Goal: Task Accomplishment & Management: Complete application form

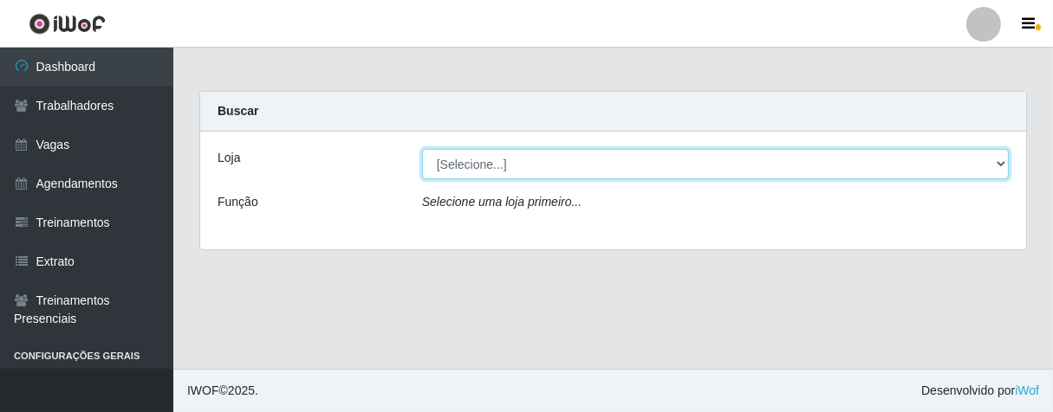
click at [995, 161] on select "[Selecione...] Superbox [GEOGRAPHIC_DATA] - Bessa" at bounding box center [715, 164] width 587 height 30
select select "206"
click at [422, 149] on select "[Selecione...] Superbox [GEOGRAPHIC_DATA] - Bessa" at bounding box center [715, 164] width 587 height 30
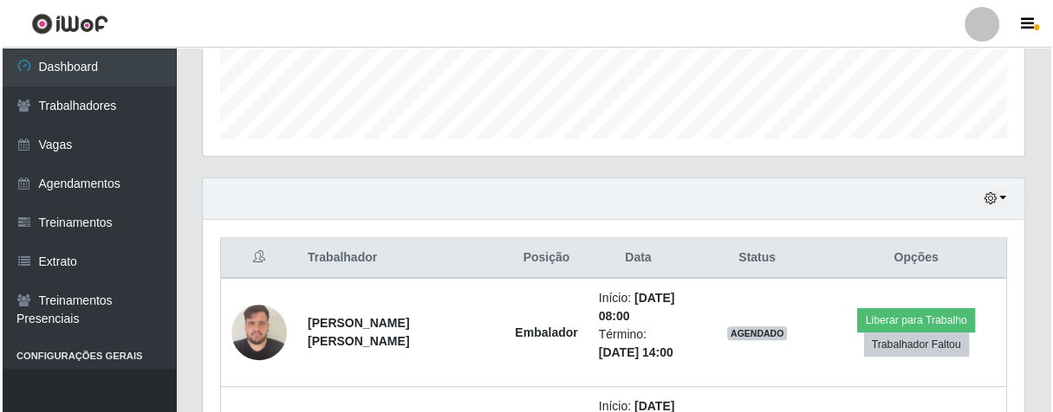
scroll to position [673, 0]
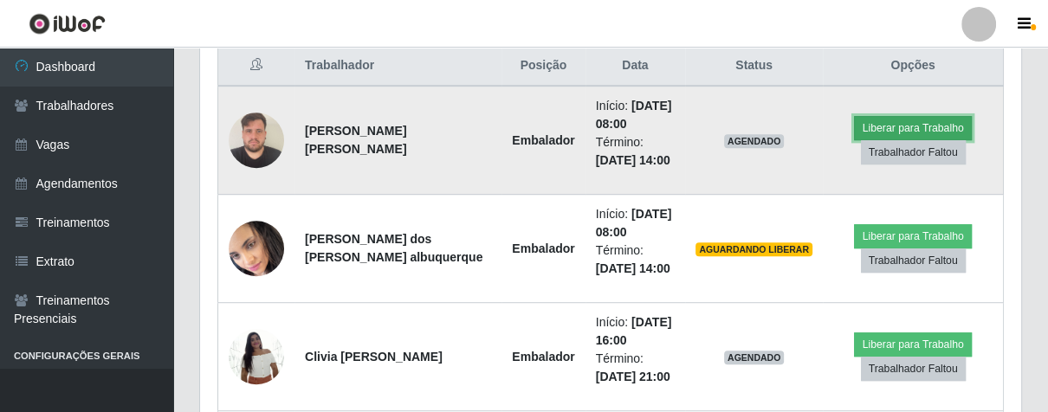
click at [891, 130] on button "Liberar para Trabalho" at bounding box center [912, 128] width 117 height 24
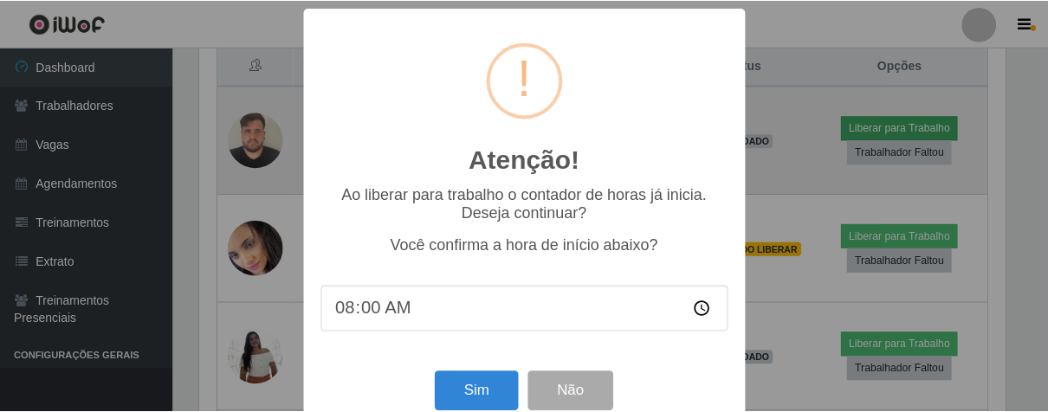
scroll to position [359, 811]
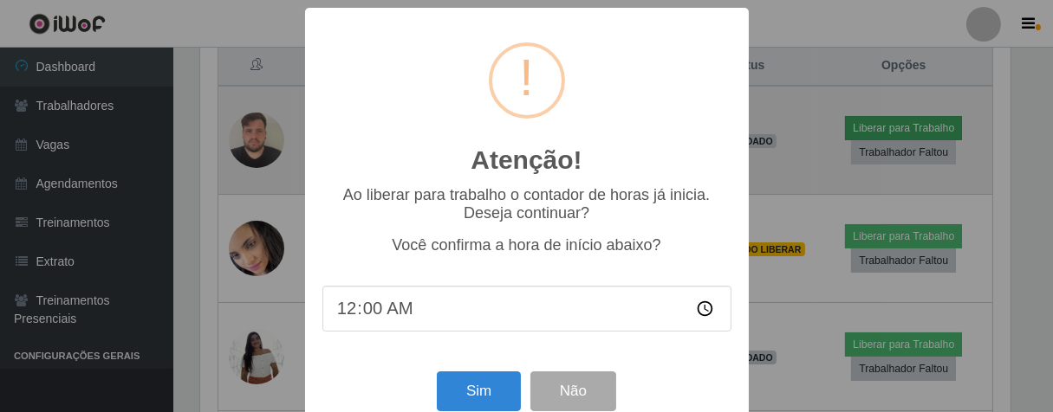
type input "08:00"
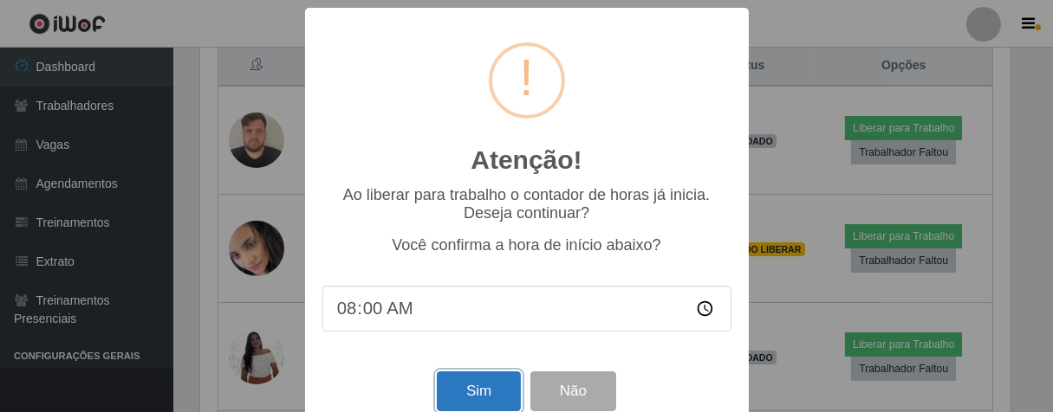
click at [506, 395] on button "Sim" at bounding box center [479, 392] width 84 height 41
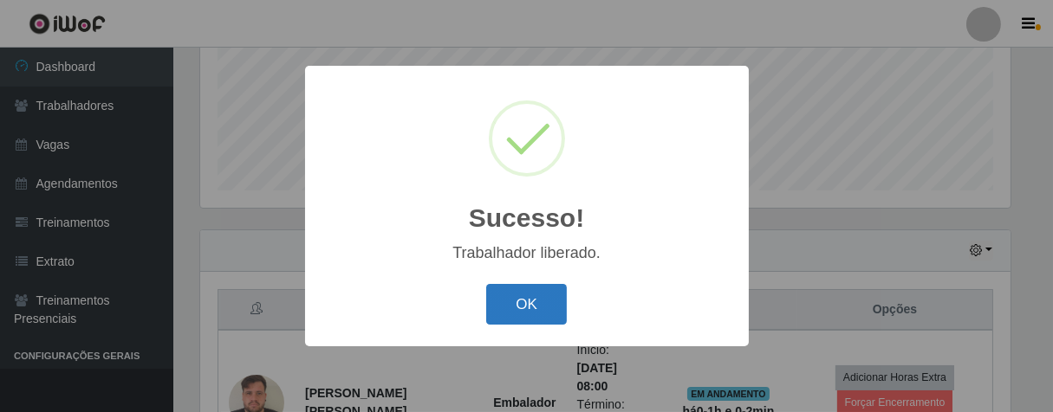
click at [531, 316] on button "OK" at bounding box center [526, 304] width 81 height 41
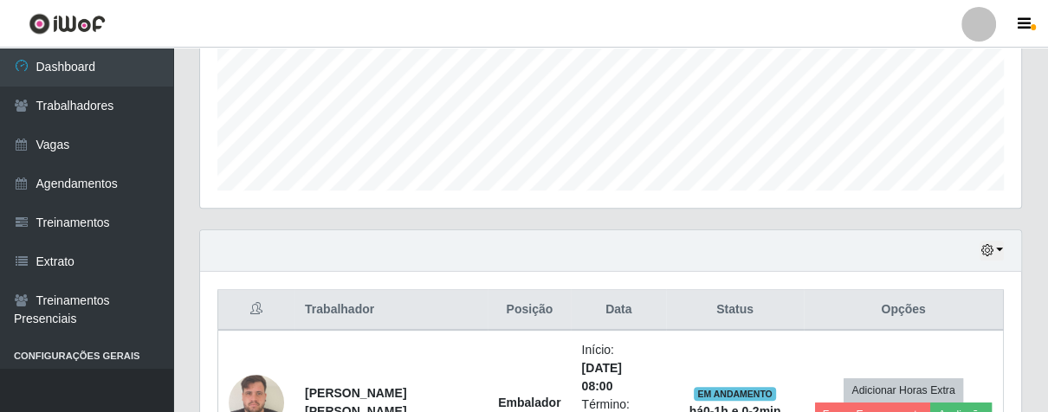
scroll to position [717, 0]
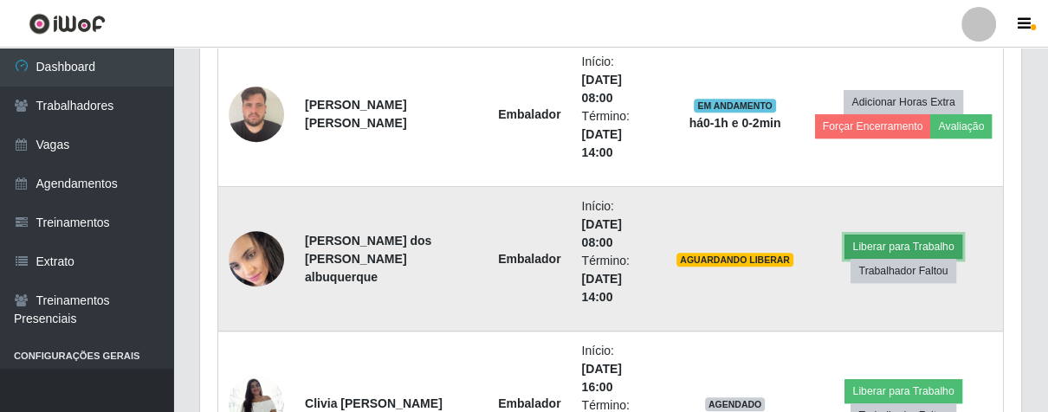
click at [903, 248] on button "Liberar para Trabalho" at bounding box center [903, 247] width 117 height 24
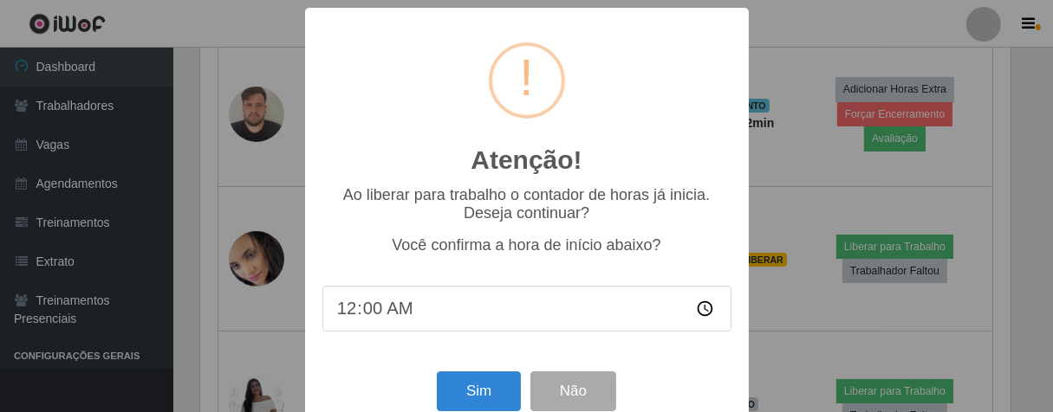
type input "08:00"
click at [442, 388] on button "Sim" at bounding box center [479, 392] width 84 height 41
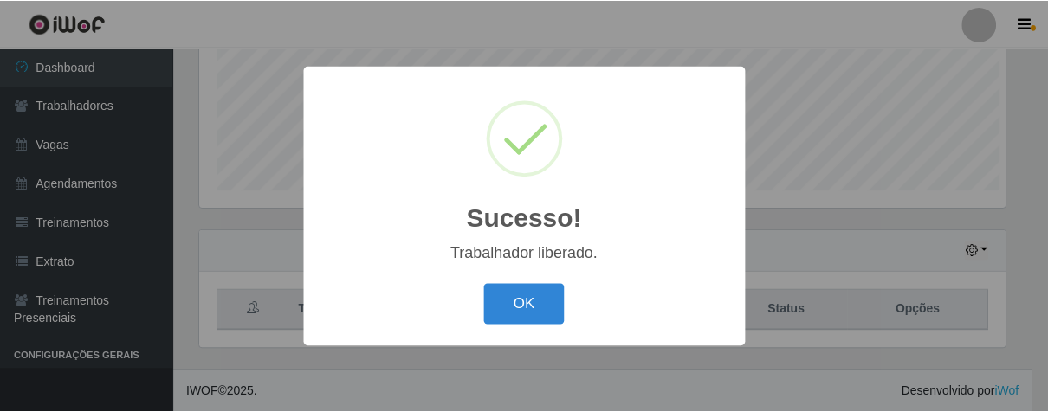
scroll to position [865979, 865528]
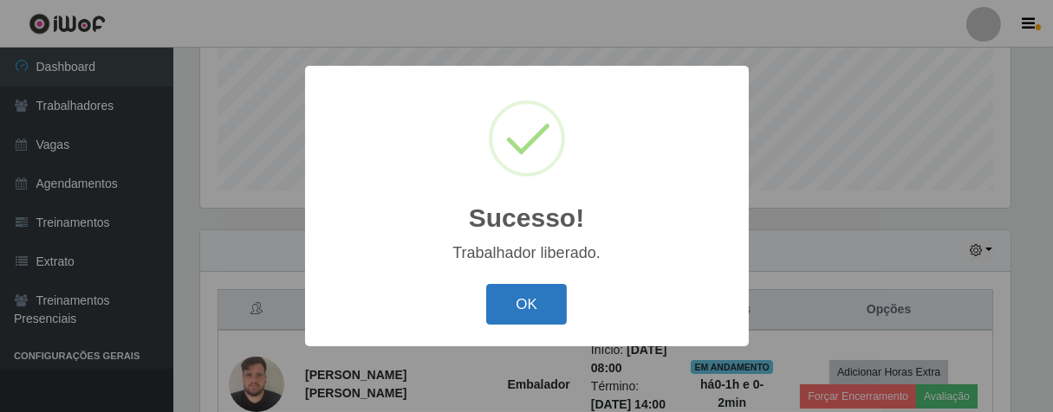
click at [542, 306] on button "OK" at bounding box center [526, 304] width 81 height 41
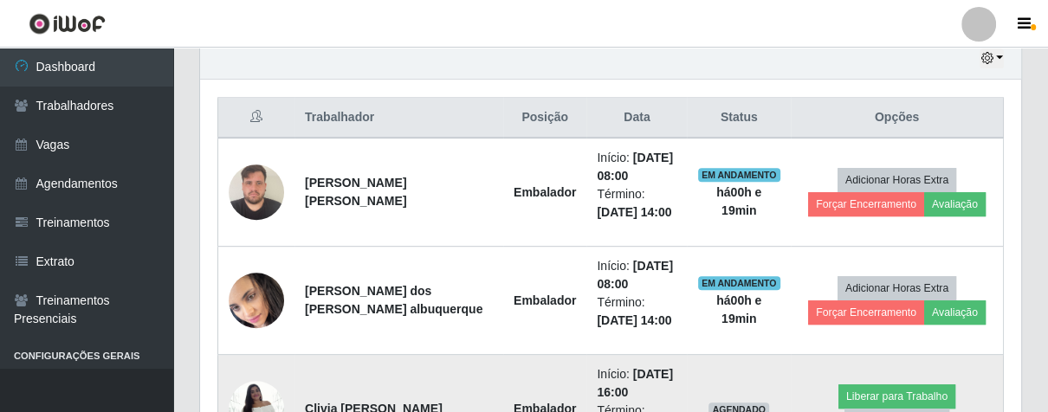
scroll to position [813, 0]
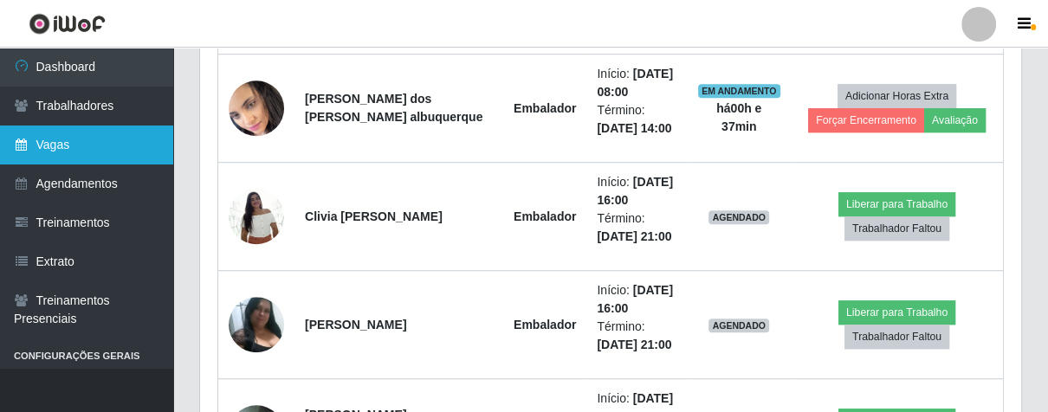
click at [17, 148] on icon at bounding box center [22, 145] width 16 height 12
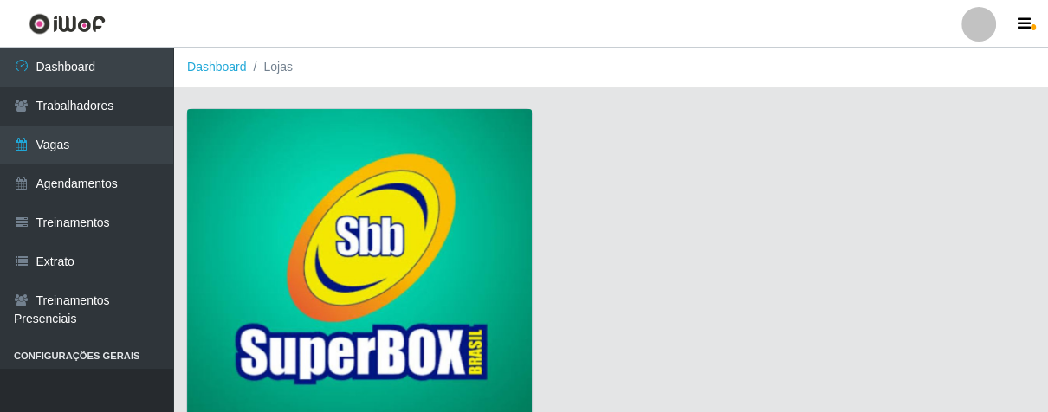
click at [356, 211] on img at bounding box center [359, 266] width 345 height 314
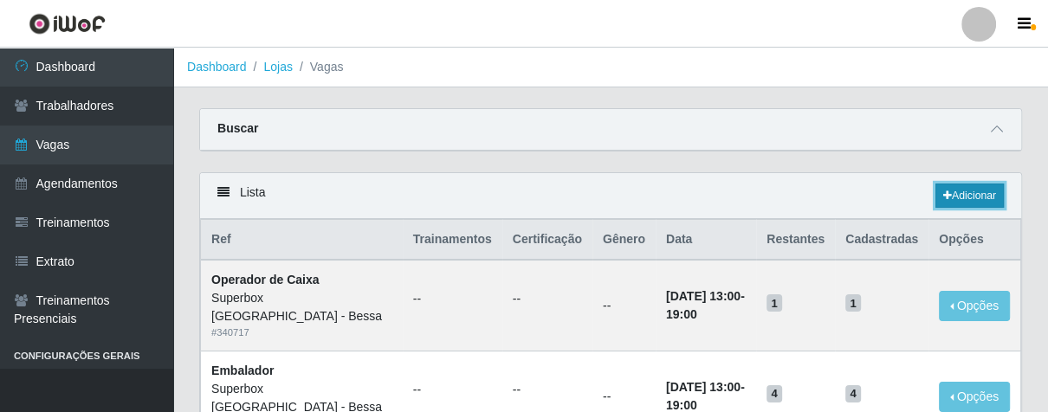
click at [968, 196] on link "Adicionar" at bounding box center [970, 196] width 68 height 24
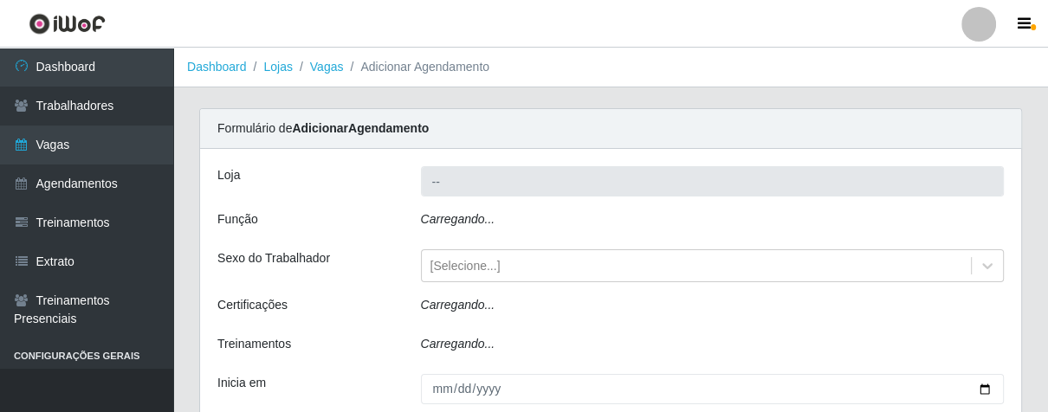
type input "Superbox [GEOGRAPHIC_DATA] - Bessa"
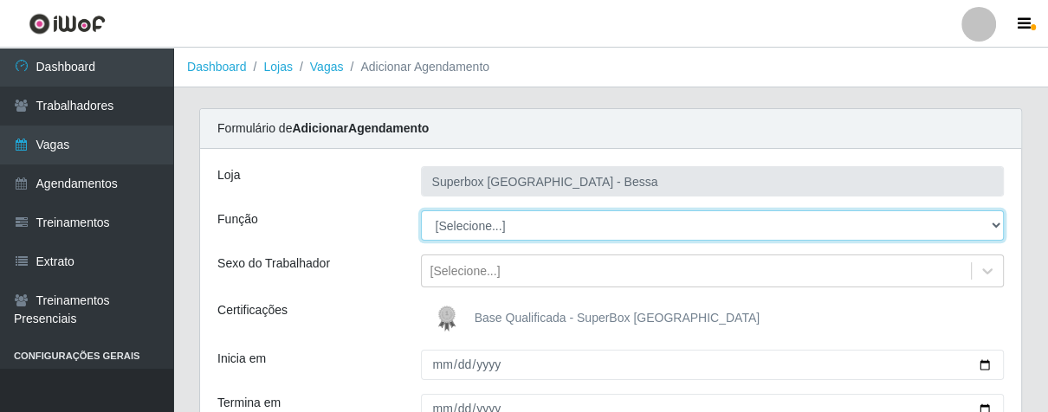
click at [991, 225] on select "[Selecione...] ASG ASG + ASG ++ Embalador Embalador + Embalador ++ Operador de …" at bounding box center [713, 226] width 584 height 30
select select "1"
click at [421, 211] on select "[Selecione...] ASG ASG + ASG ++ Embalador Embalador + Embalador ++ Operador de …" at bounding box center [713, 226] width 584 height 30
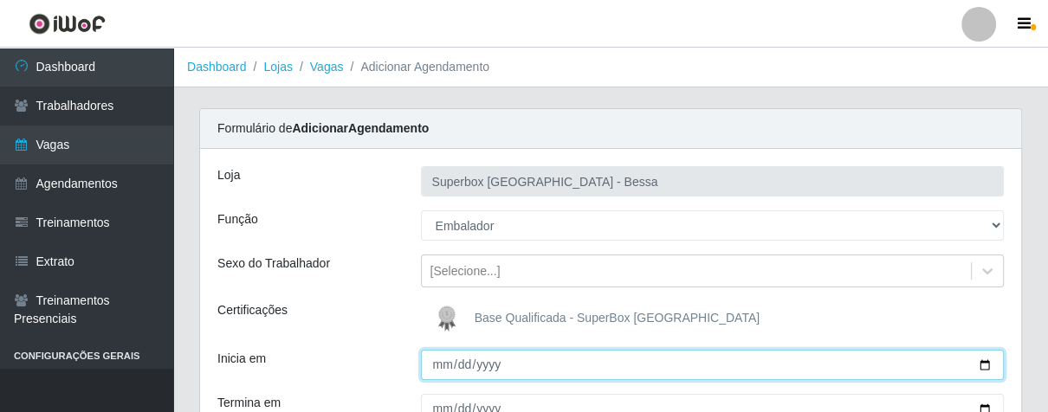
click at [442, 360] on input "Inicia em" at bounding box center [713, 365] width 584 height 30
type input "9202-01-13"
drag, startPoint x: 456, startPoint y: 362, endPoint x: 466, endPoint y: 362, distance: 10.4
click at [457, 363] on input "9202-01-13" at bounding box center [713, 365] width 584 height 30
type input "[DATE]"
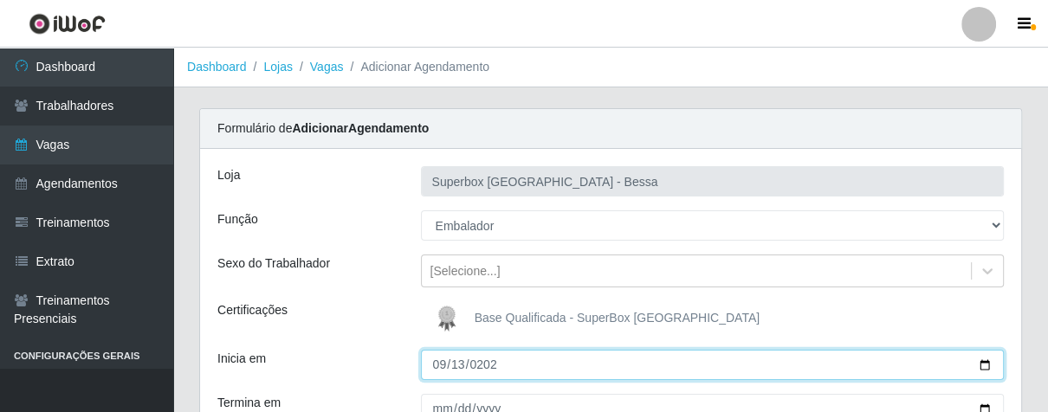
scroll to position [96, 0]
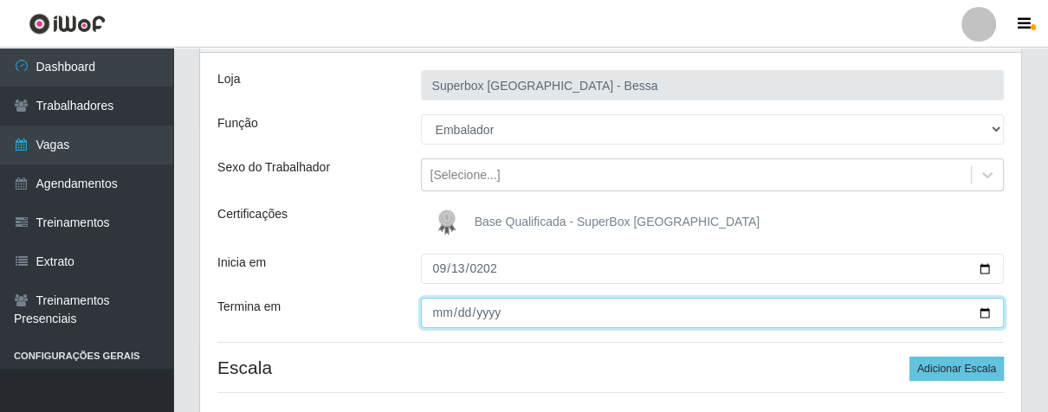
click at [441, 319] on input "Termina em" at bounding box center [713, 313] width 584 height 30
type input "[DATE]"
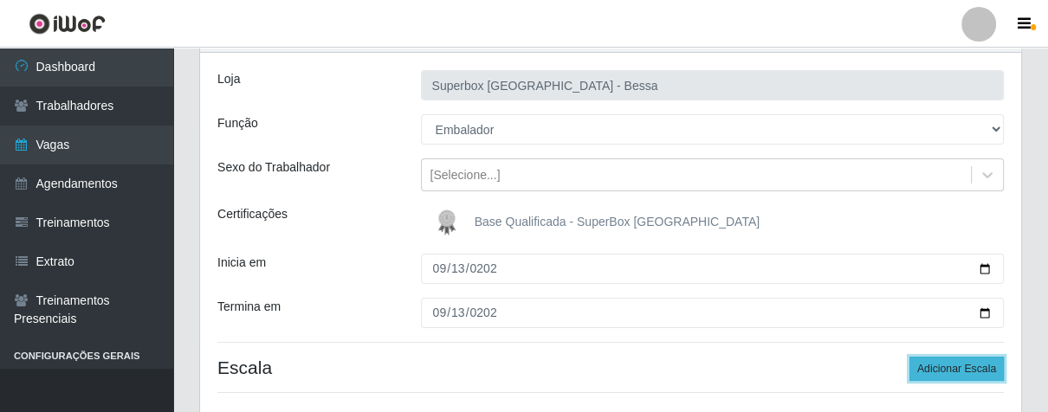
click at [951, 360] on button "Adicionar Escala" at bounding box center [957, 369] width 94 height 24
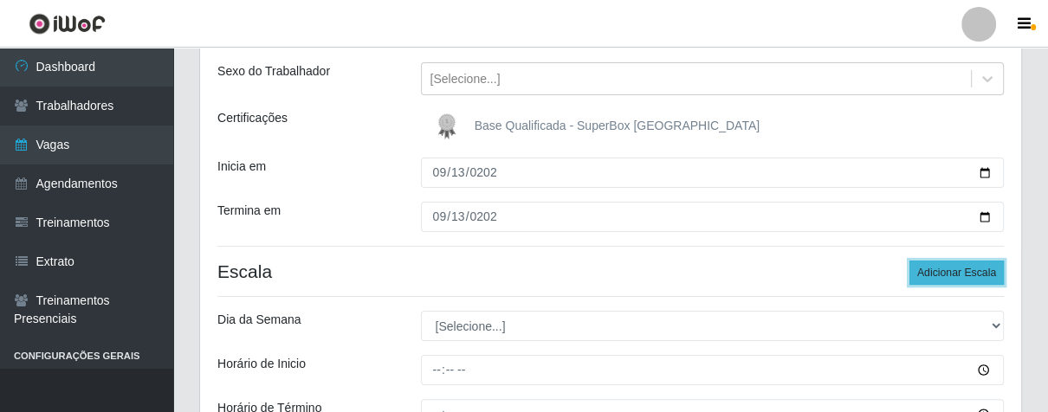
scroll to position [288, 0]
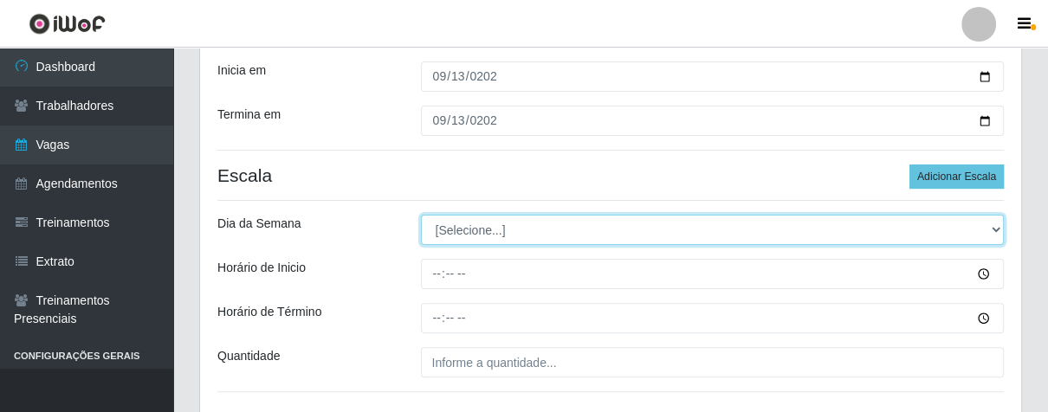
click at [993, 235] on select "[Selecione...] Segunda Terça Quarta Quinta Sexta Sábado Domingo" at bounding box center [713, 230] width 584 height 30
select select "6"
click at [421, 215] on select "[Selecione...] Segunda Terça Quarta Quinta Sexta Sábado Domingo" at bounding box center [713, 230] width 584 height 30
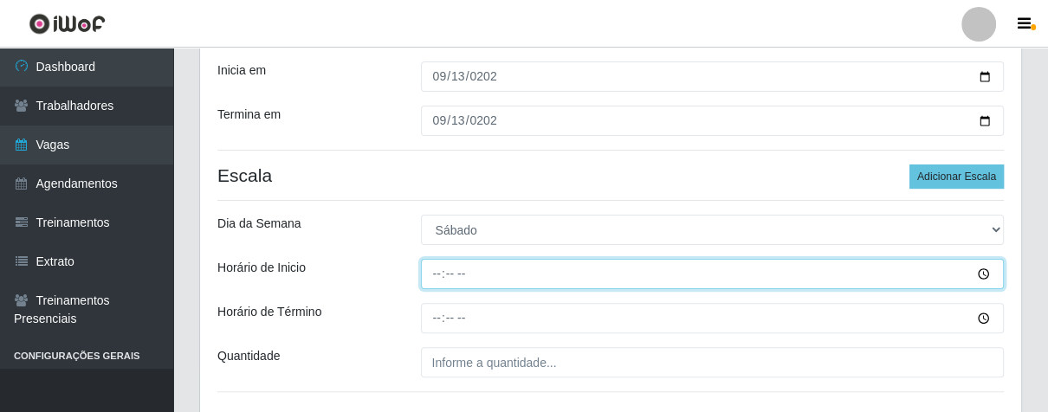
click at [437, 269] on input "Horário de Inicio" at bounding box center [713, 274] width 584 height 30
type input "14:00"
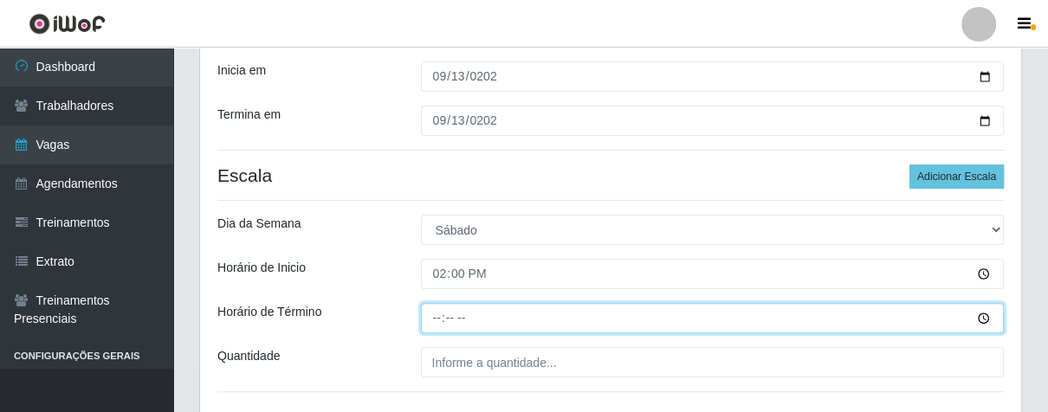
click at [434, 309] on input "Horário de Término" at bounding box center [713, 318] width 584 height 30
type input "20:00"
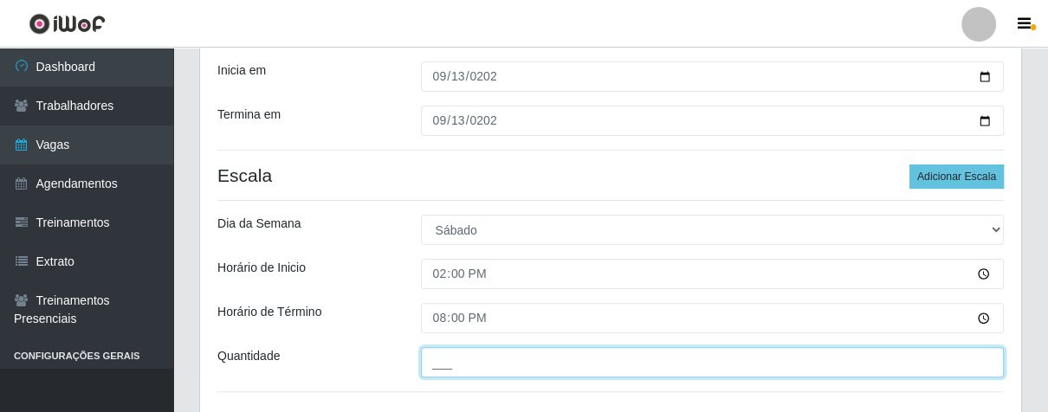
click at [481, 362] on input "___" at bounding box center [713, 362] width 584 height 30
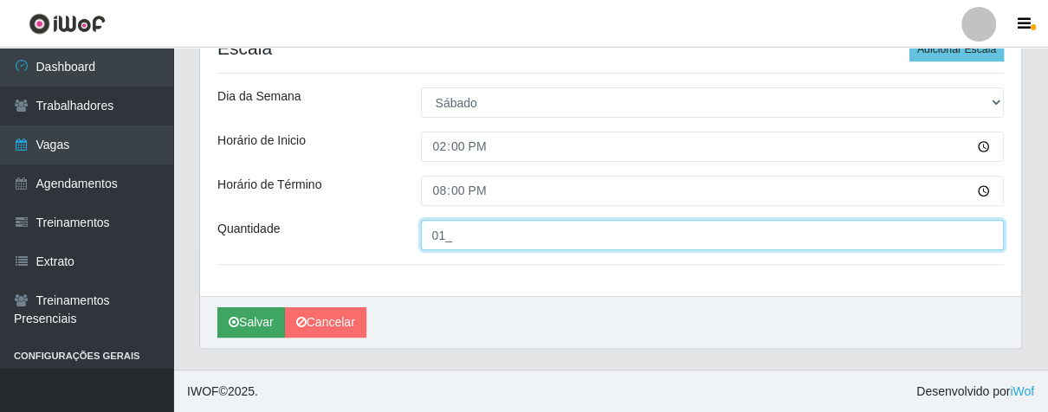
type input "01_"
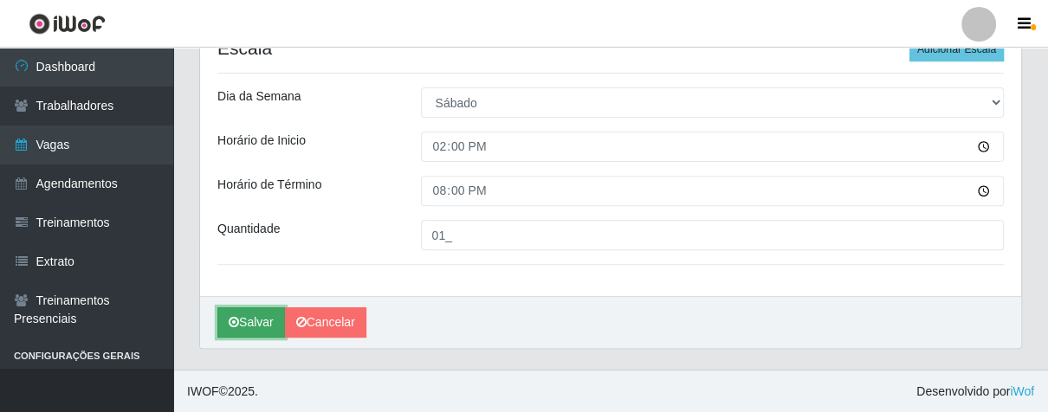
click at [236, 318] on icon "submit" at bounding box center [234, 322] width 10 height 12
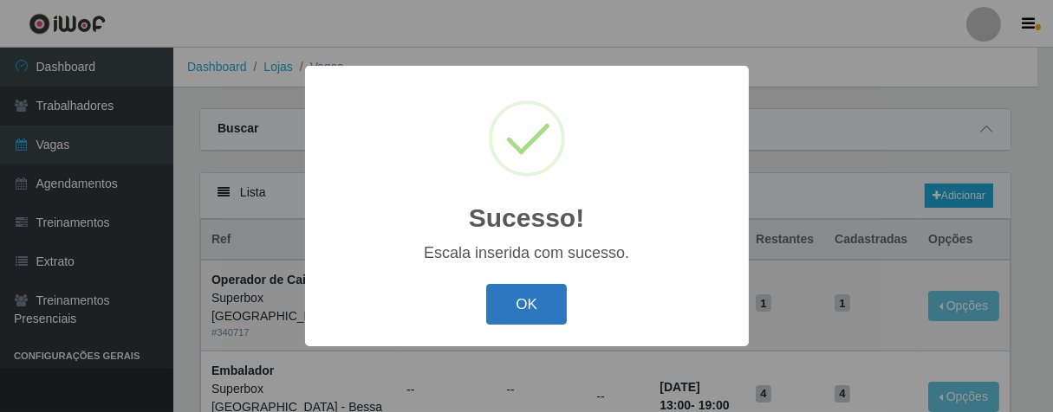
click at [559, 302] on button "OK" at bounding box center [526, 304] width 81 height 41
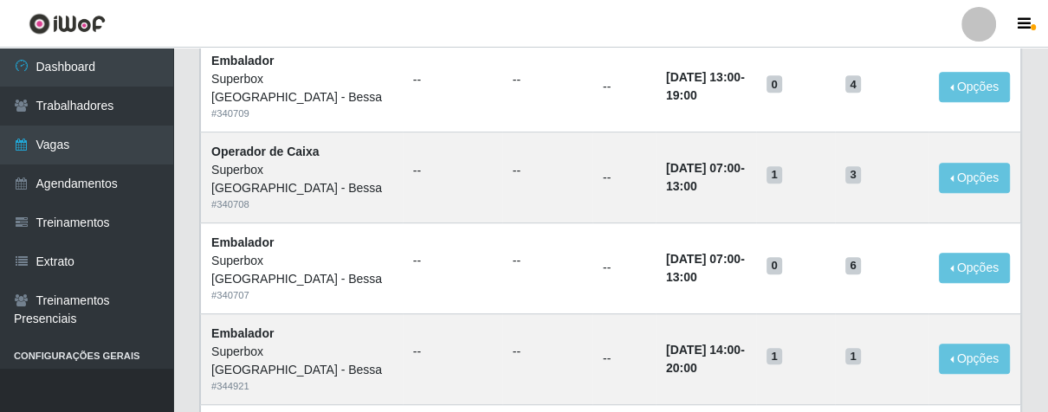
scroll to position [769, 0]
